Goal: Task Accomplishment & Management: Manage account settings

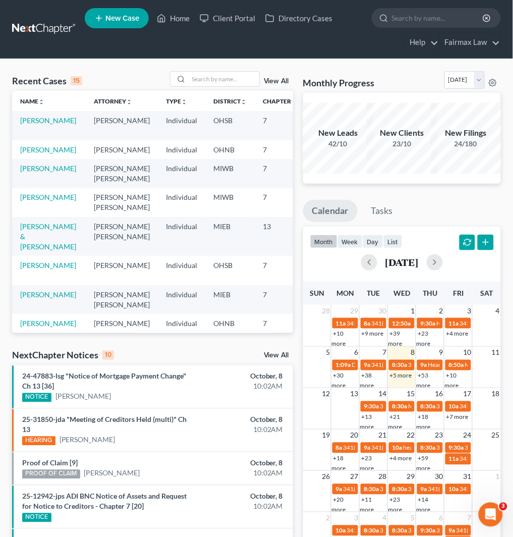
click at [34, 24] on link at bounding box center [44, 29] width 65 height 18
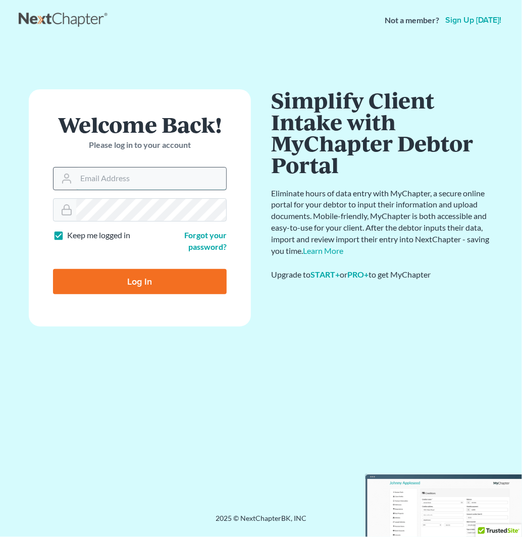
click at [162, 182] on input "Email Address" at bounding box center [151, 179] width 150 height 22
type input "[EMAIL_ADDRESS][DOMAIN_NAME]"
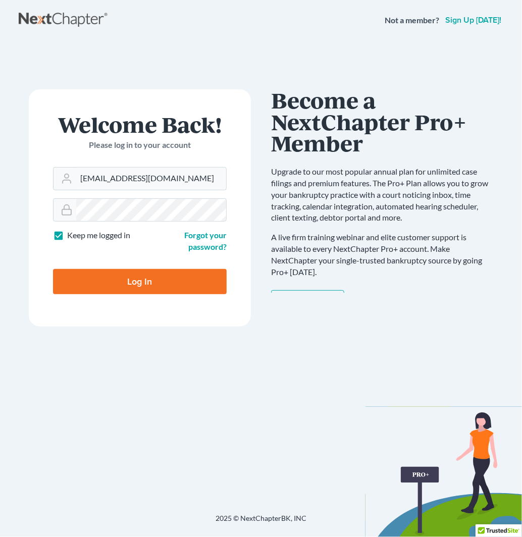
click at [187, 291] on input "Log In" at bounding box center [140, 281] width 174 height 25
type input "Thinking..."
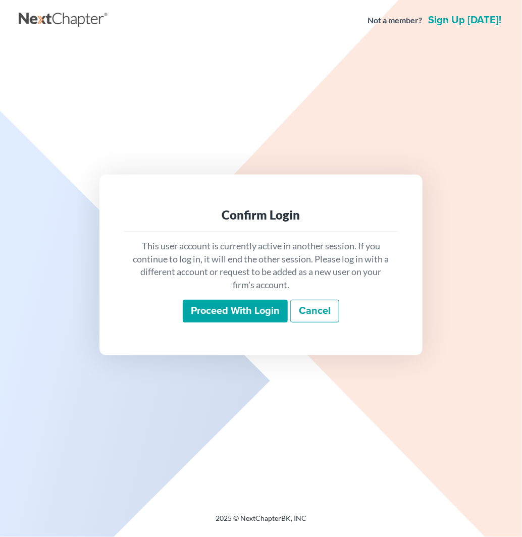
click at [215, 310] on input "Proceed with login" at bounding box center [235, 311] width 105 height 23
